Goal: Information Seeking & Learning: Learn about a topic

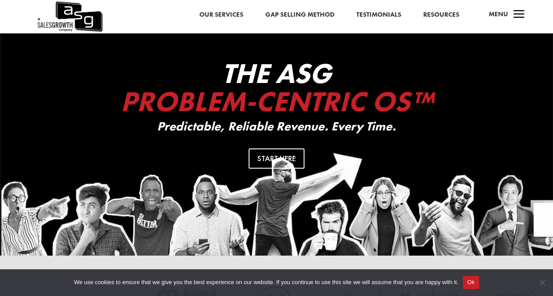
click at [225, 12] on link "Our Services" at bounding box center [221, 14] width 44 height 11
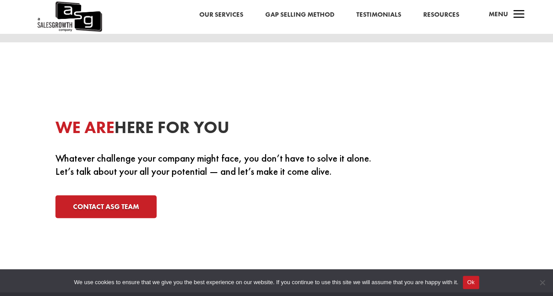
scroll to position [2825, 0]
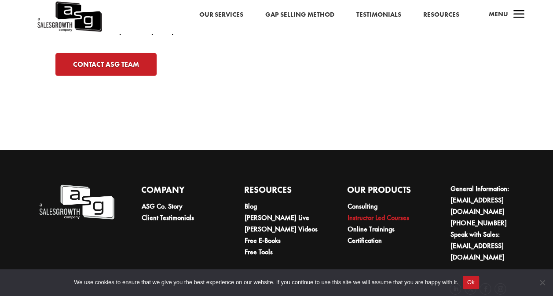
click at [370, 213] on link "Instructor Led Courses" at bounding box center [378, 217] width 62 height 9
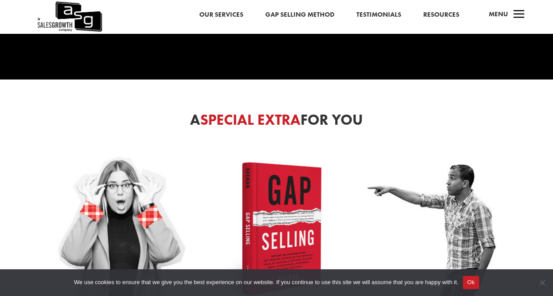
scroll to position [2244, 0]
